Goal: Task Accomplishment & Management: Use online tool/utility

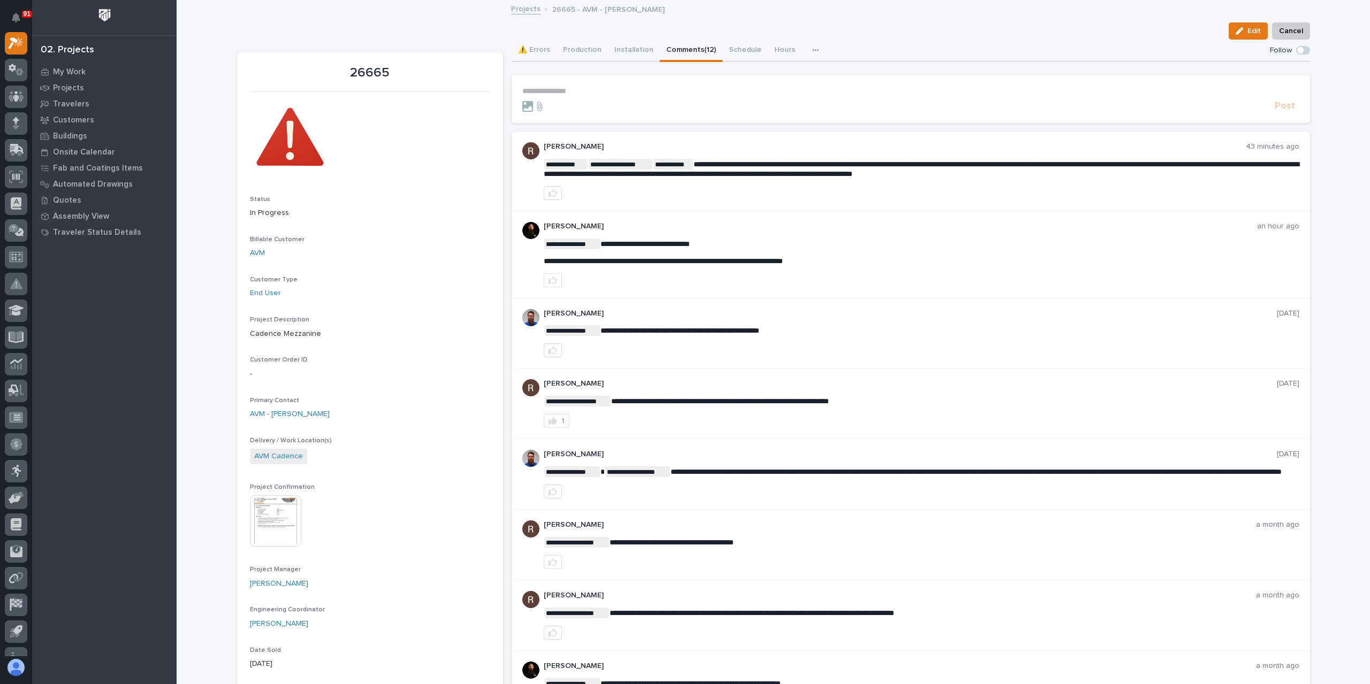
click at [557, 90] on p "**********" at bounding box center [910, 91] width 777 height 9
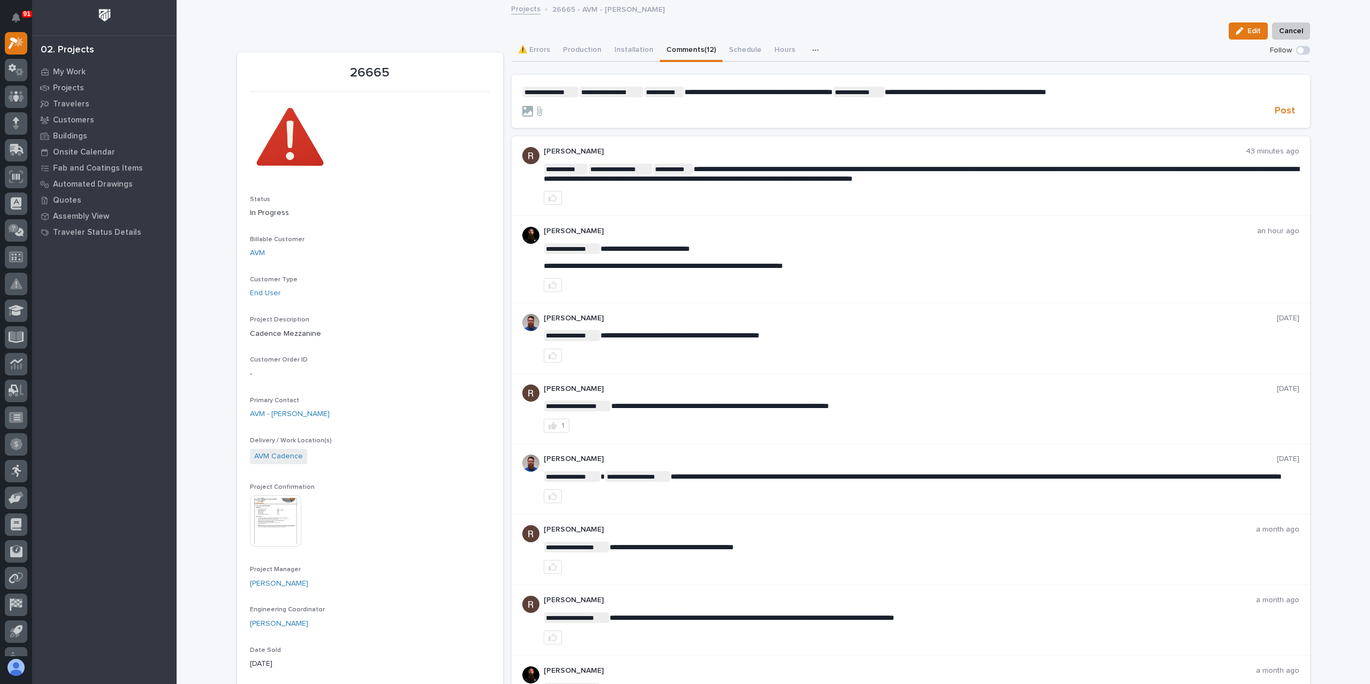
click at [1297, 112] on section "**********" at bounding box center [911, 102] width 798 height 54
click at [1292, 112] on button "Post" at bounding box center [1284, 111] width 29 height 12
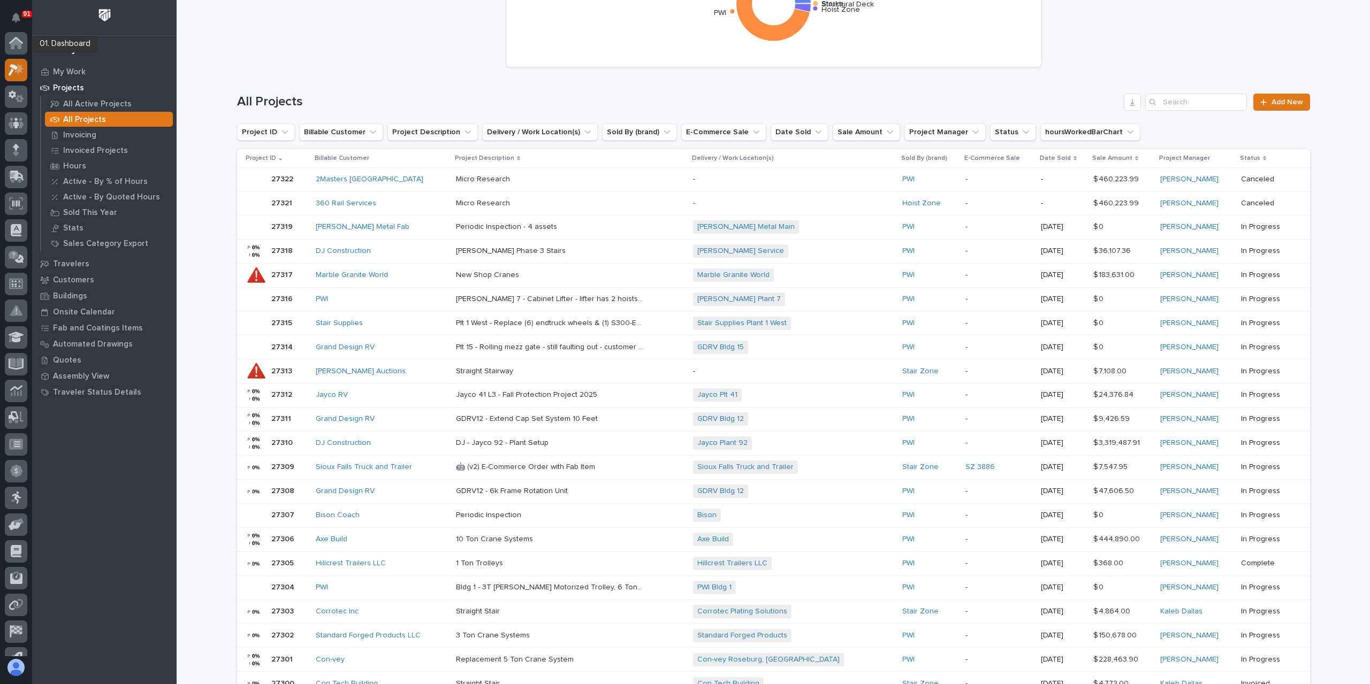
click at [15, 59] on div at bounding box center [16, 70] width 22 height 22
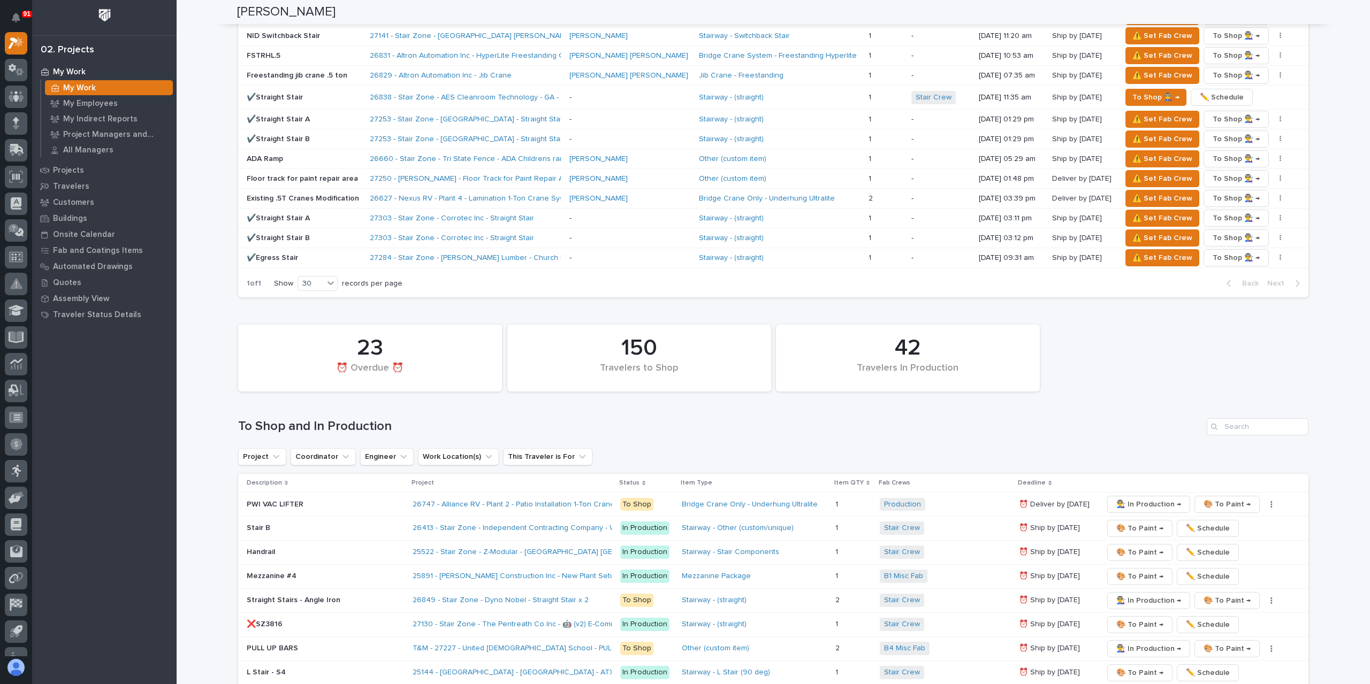
scroll to position [1284, 0]
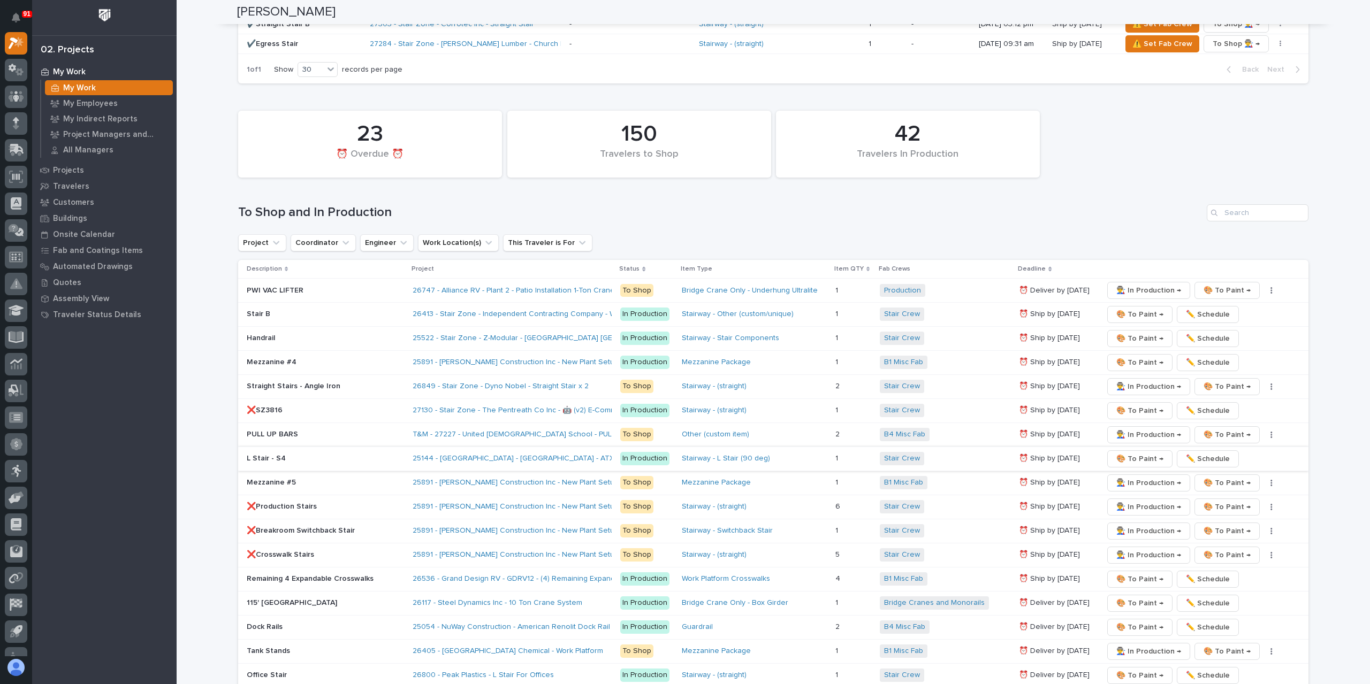
click at [1125, 453] on span "🎨 To Paint →" at bounding box center [1139, 459] width 47 height 13
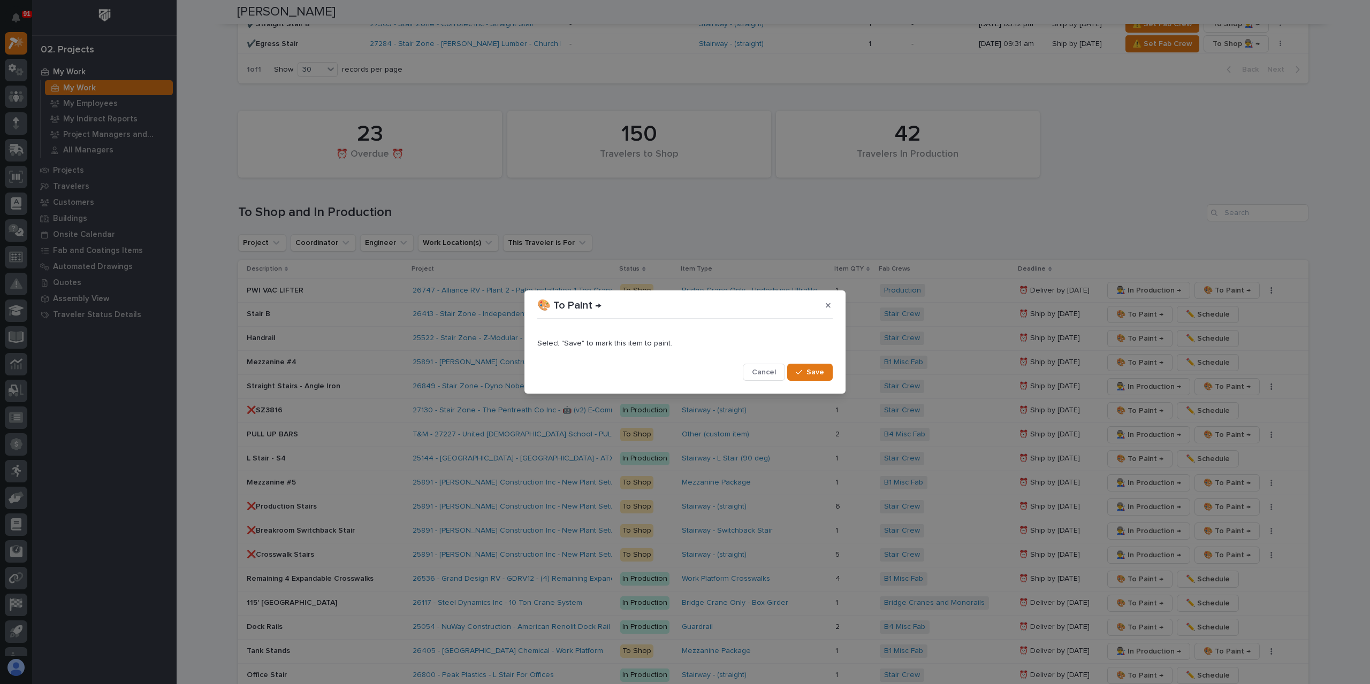
click at [811, 368] on span "Save" at bounding box center [815, 373] width 18 height 10
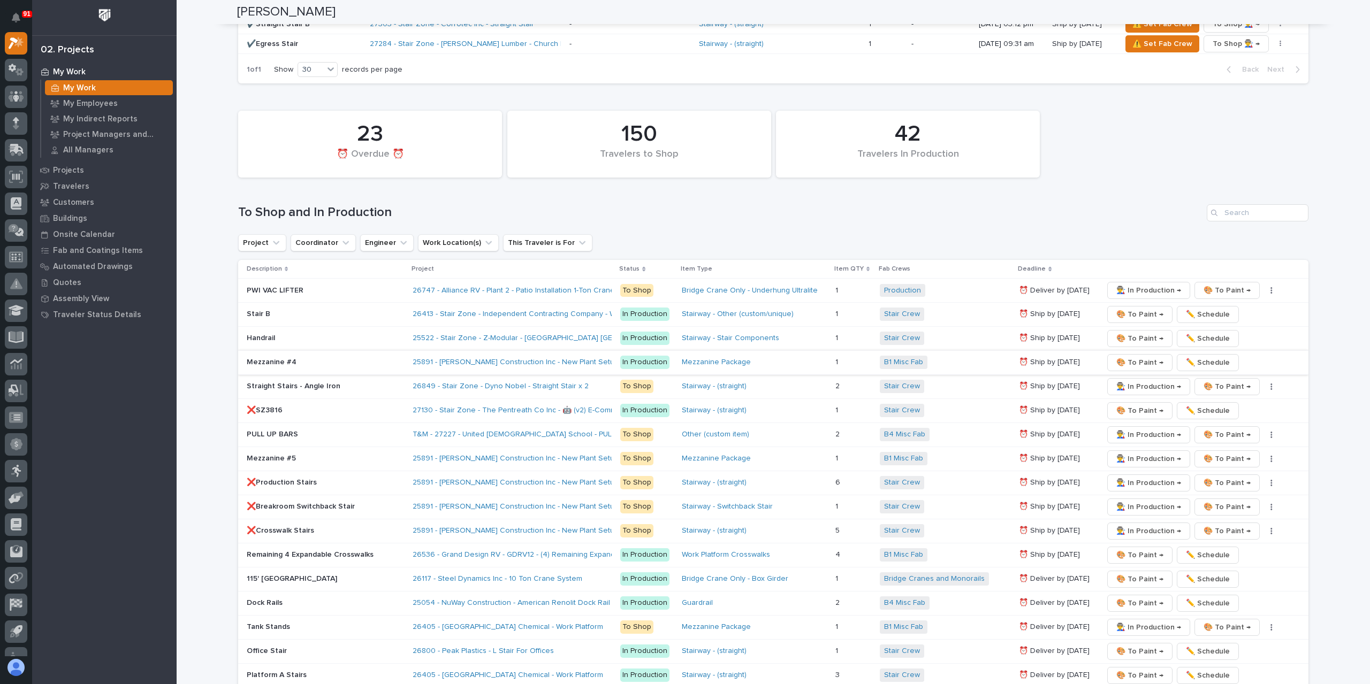
scroll to position [1712, 0]
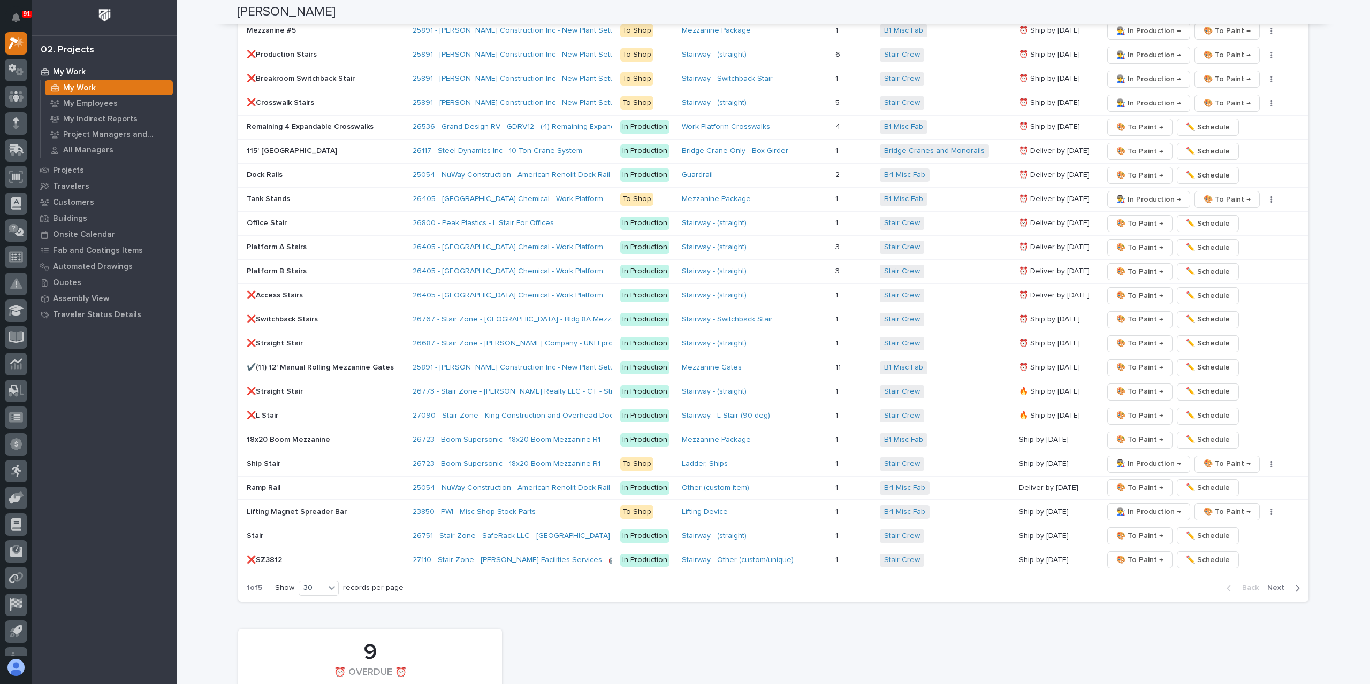
click at [1276, 583] on span "Next" at bounding box center [1279, 588] width 24 height 10
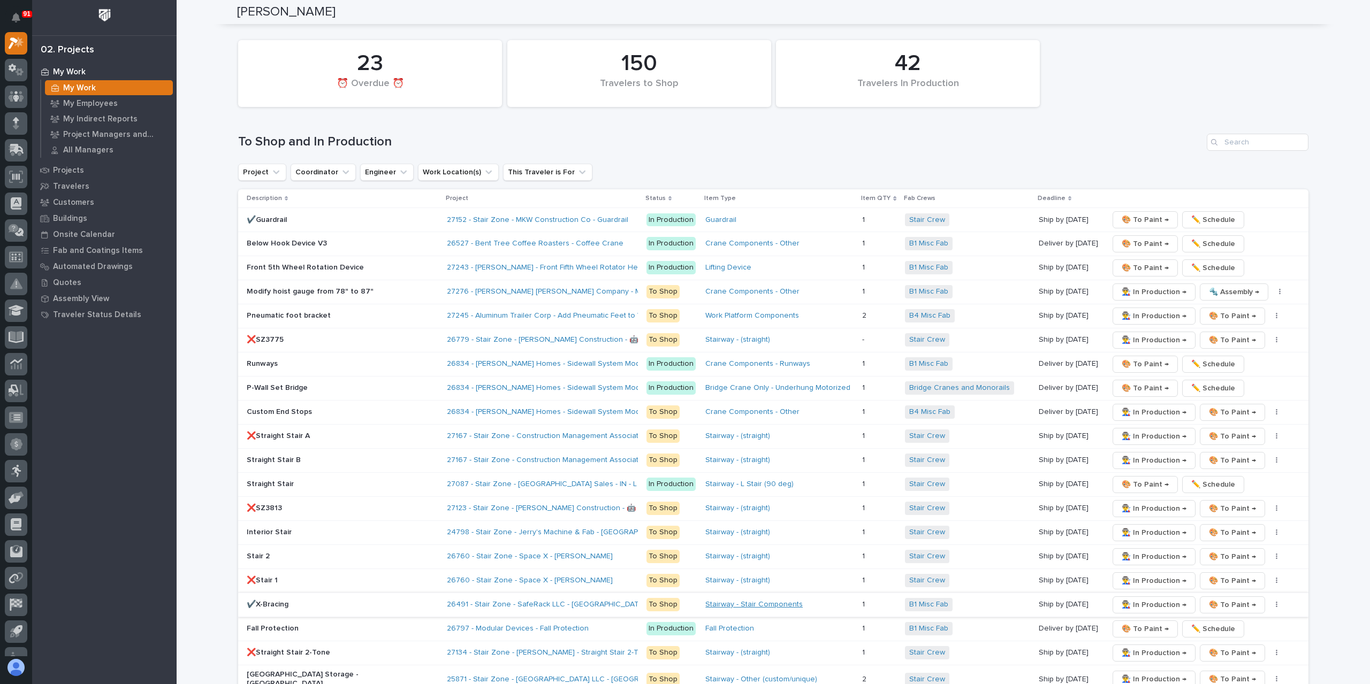
scroll to position [1338, 0]
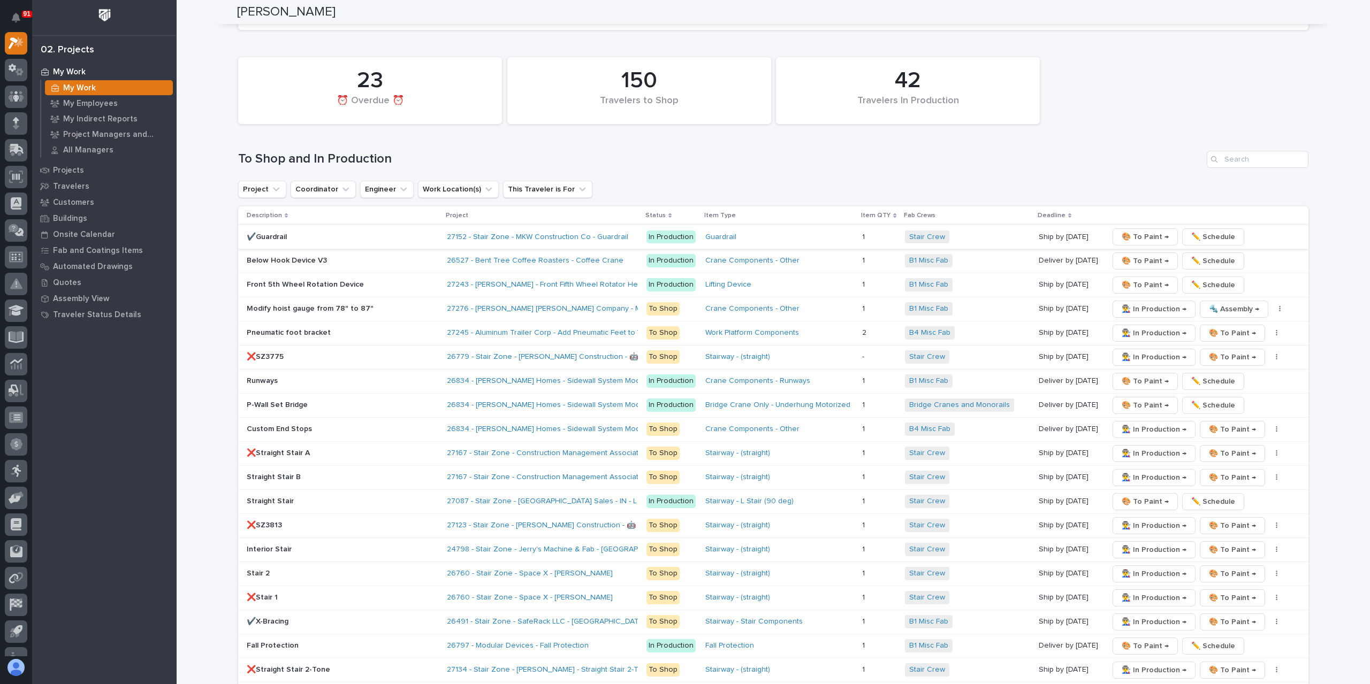
click at [1130, 231] on span "🎨 To Paint →" at bounding box center [1145, 237] width 47 height 13
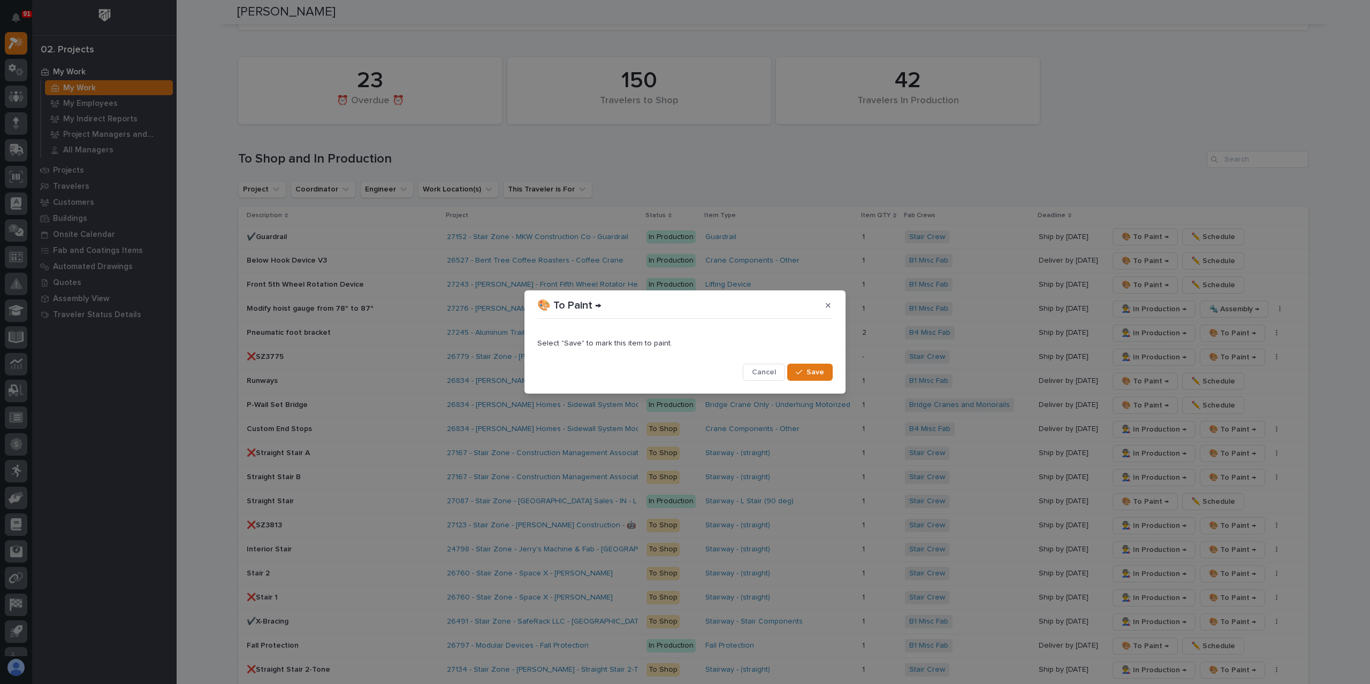
click at [810, 370] on span "Save" at bounding box center [815, 373] width 18 height 10
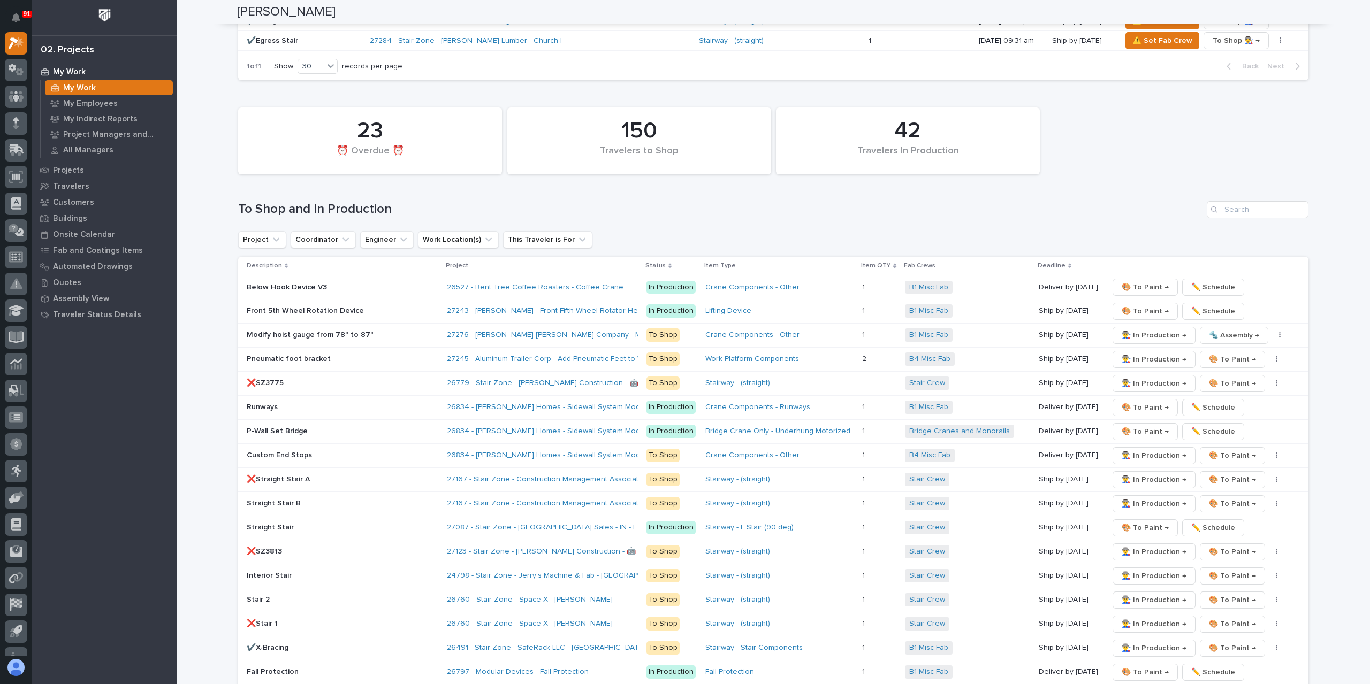
scroll to position [1284, 0]
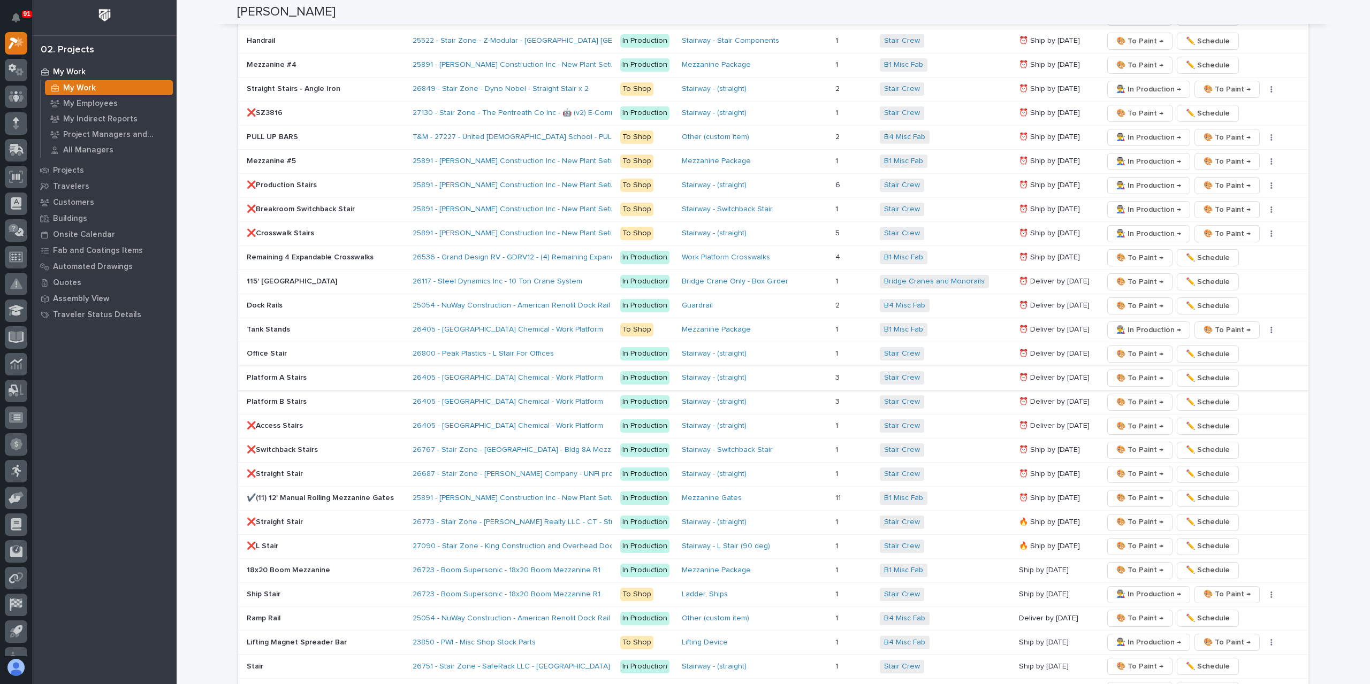
scroll to position [1605, 0]
